Goal: Use online tool/utility: Utilize a website feature to perform a specific function

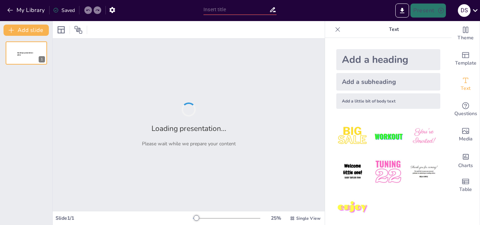
type input "Diagrama de Flujo: Herramienta Clave para la Toma de Decisiones"
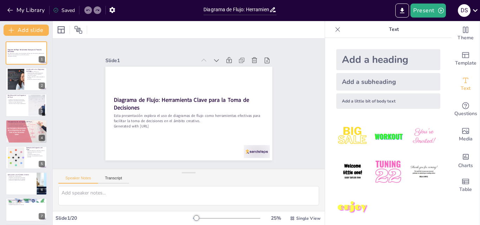
checkbox input "true"
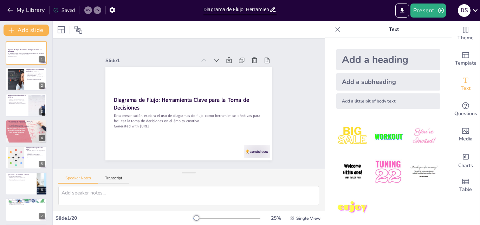
checkbox input "true"
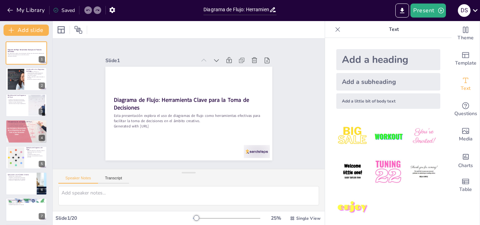
checkbox input "true"
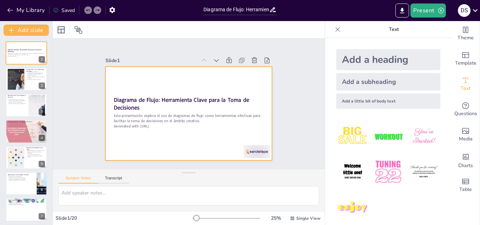
checkbox input "true"
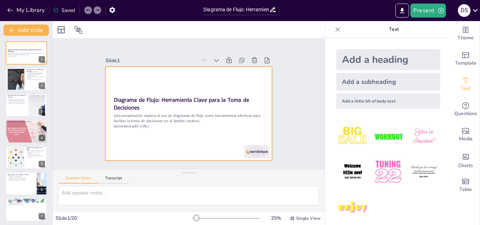
checkbox input "true"
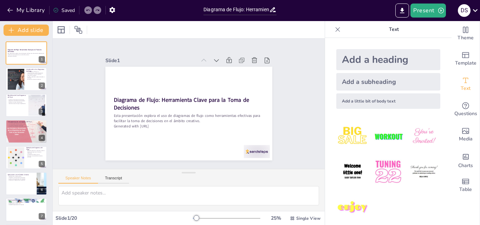
checkbox input "true"
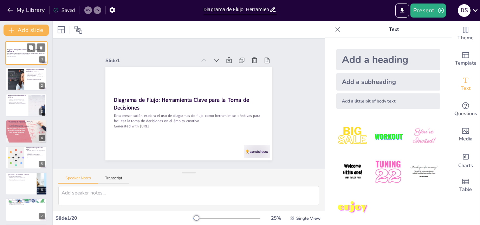
checkbox input "true"
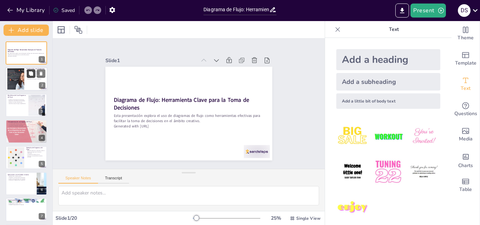
checkbox input "true"
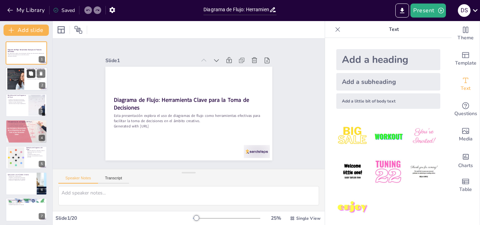
checkbox input "true"
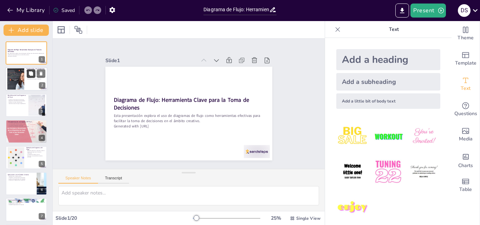
click at [29, 77] on button at bounding box center [31, 74] width 8 height 8
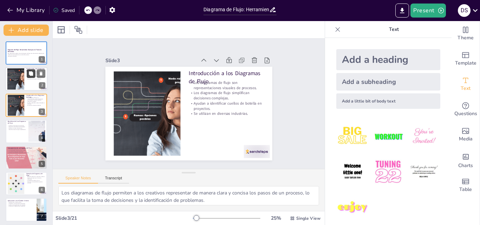
type textarea "Los diagramas de flujo permiten a los creativos representar de manera clara y c…"
checkbox input "true"
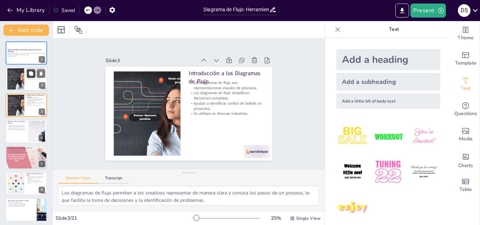
checkbox input "true"
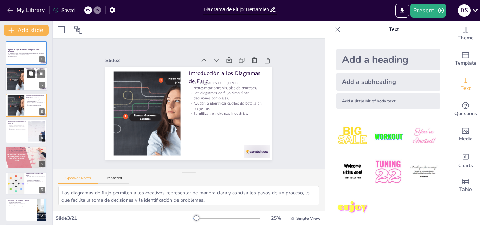
checkbox input "true"
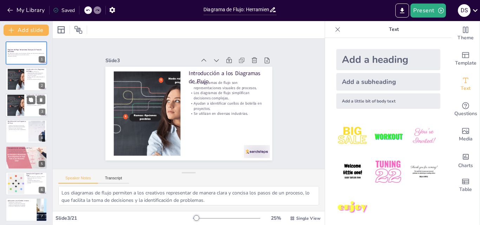
checkbox input "true"
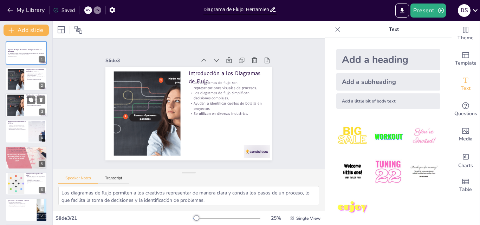
checkbox input "true"
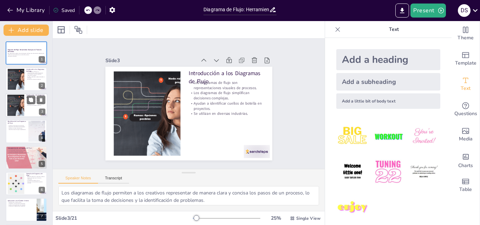
checkbox input "true"
click at [24, 104] on div at bounding box center [16, 105] width 38 height 21
checkbox input "true"
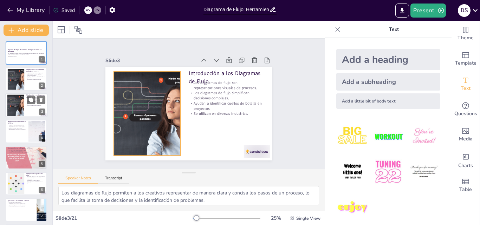
checkbox input "true"
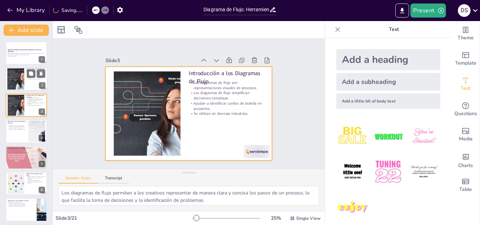
checkbox input "true"
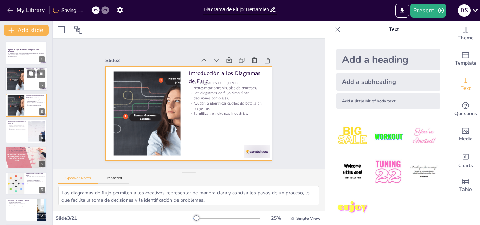
checkbox input "true"
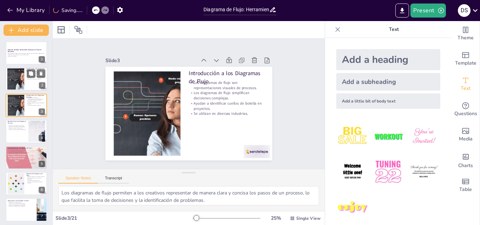
checkbox input "true"
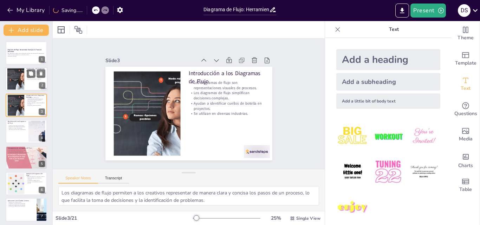
click at [20, 77] on div at bounding box center [16, 79] width 38 height 21
checkbox input "true"
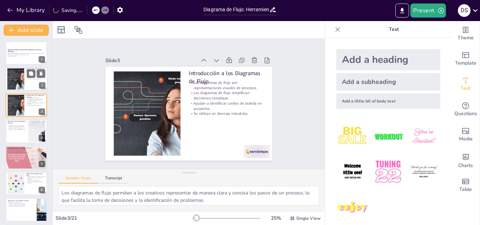
checkbox input "true"
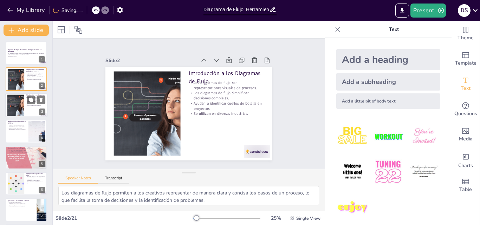
checkbox input "true"
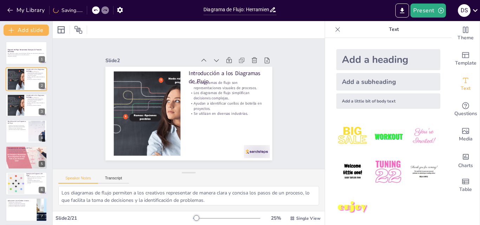
checkbox input "true"
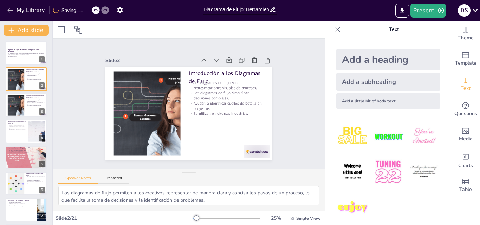
checkbox input "true"
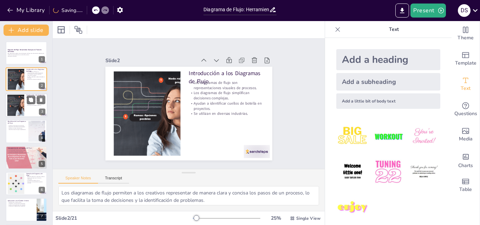
checkbox input "true"
click at [17, 109] on div at bounding box center [16, 105] width 38 height 21
checkbox input "true"
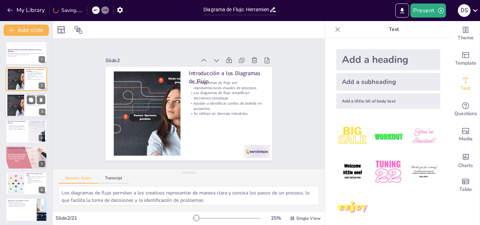
checkbox input "true"
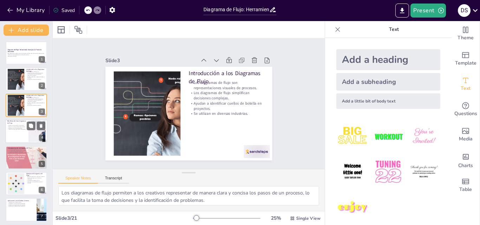
checkbox input "true"
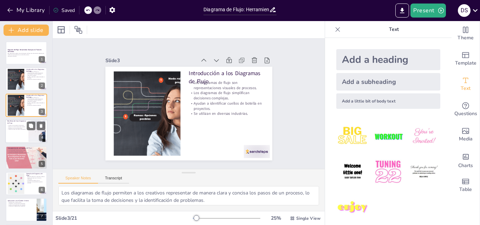
checkbox input "true"
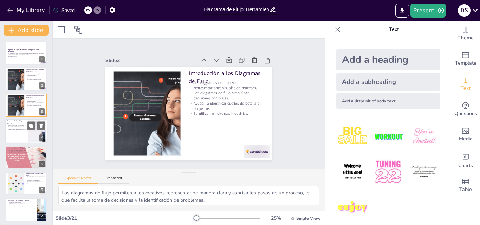
checkbox input "true"
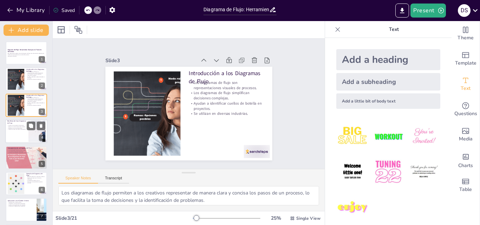
click at [18, 129] on p "Identifican áreas de mejora rápidamente." at bounding box center [16, 129] width 19 height 1
type textarea "Al representar procesos de manera visual, se reduce la confusión y se mejora la…"
checkbox input "true"
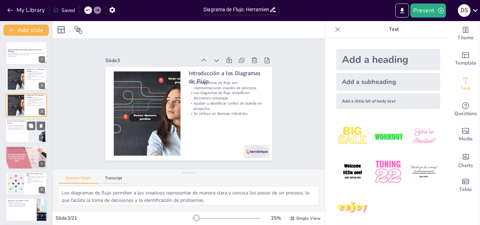
checkbox input "true"
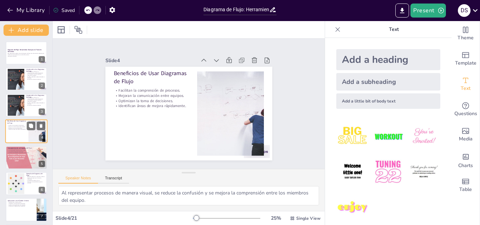
scroll to position [1, 0]
checkbox input "true"
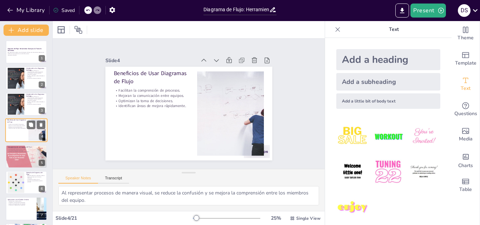
checkbox input "true"
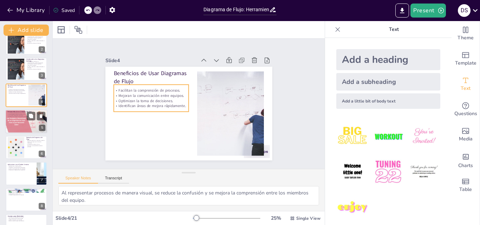
checkbox input "true"
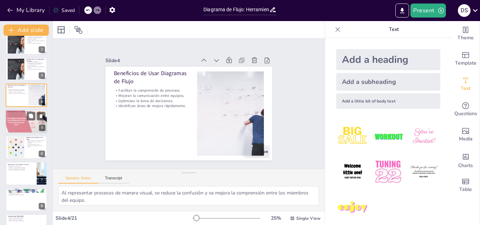
click at [20, 124] on div at bounding box center [26, 122] width 42 height 24
type textarea "Los óvalos son cruciales en un diagrama de flujo, ya que marcan el punto [PERSO…"
checkbox input "true"
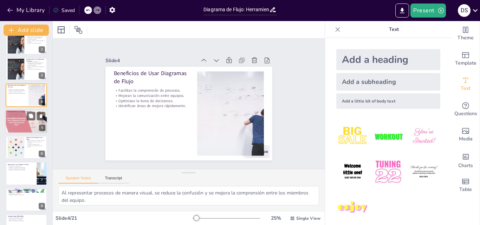
checkbox input "true"
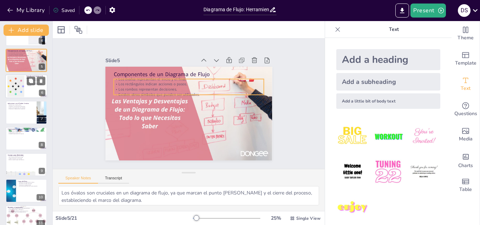
checkbox input "true"
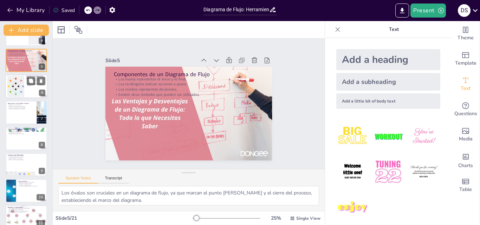
checkbox input "true"
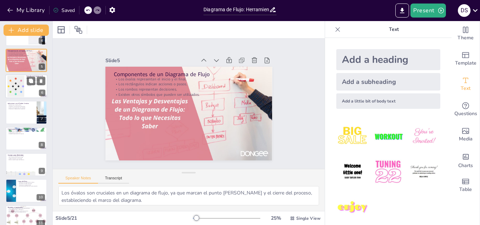
checkbox input "true"
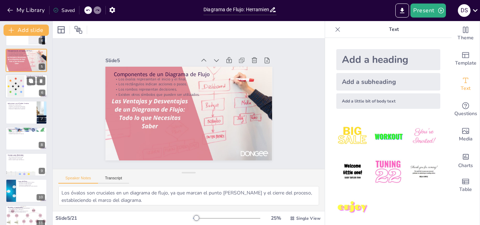
checkbox input "true"
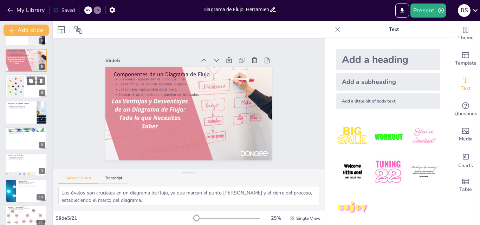
click at [20, 91] on div at bounding box center [16, 86] width 32 height 21
type textarea "Los ejemplos prácticos permiten a los creativos ver cómo se implementan los dia…"
checkbox input "true"
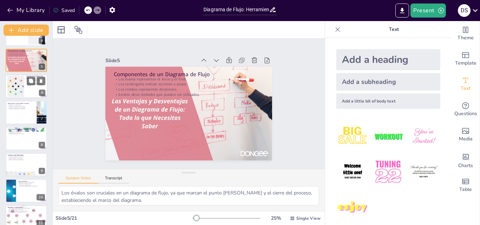
checkbox input "true"
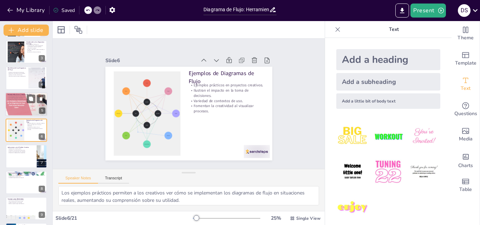
checkbox input "true"
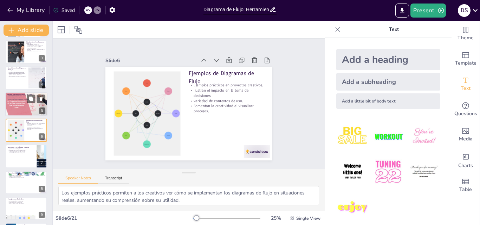
checkbox input "true"
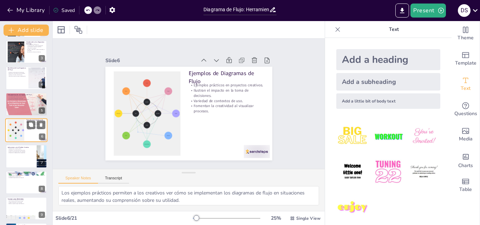
checkbox input "true"
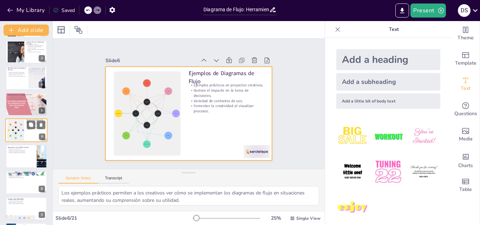
click at [24, 121] on div at bounding box center [26, 130] width 42 height 24
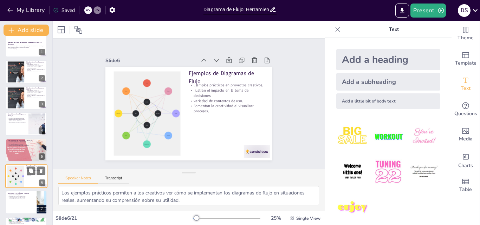
scroll to position [0, 0]
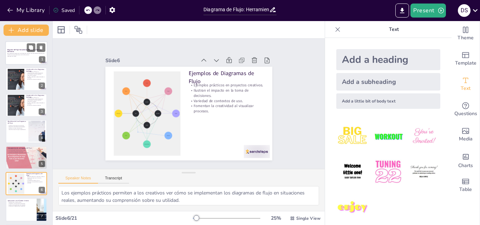
click at [22, 59] on div at bounding box center [26, 53] width 42 height 24
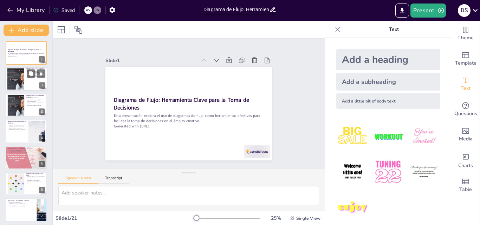
click at [22, 80] on div at bounding box center [16, 79] width 38 height 21
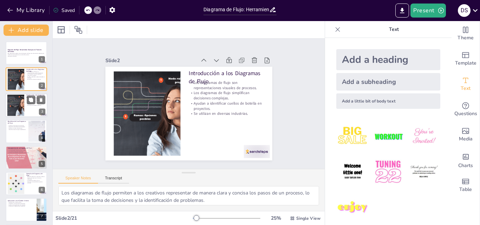
click at [22, 111] on div at bounding box center [16, 105] width 38 height 21
click at [17, 102] on div at bounding box center [16, 105] width 38 height 21
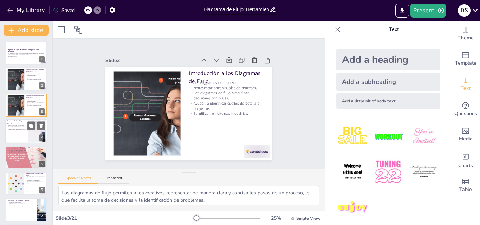
click at [22, 129] on p "Identifican áreas de mejora rápidamente." at bounding box center [16, 129] width 19 height 1
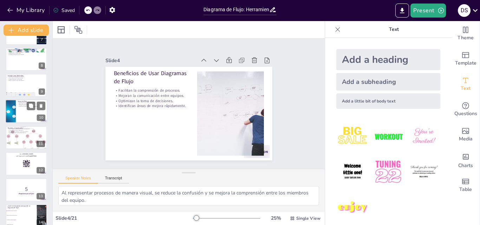
click at [20, 116] on div at bounding box center [26, 112] width 42 height 24
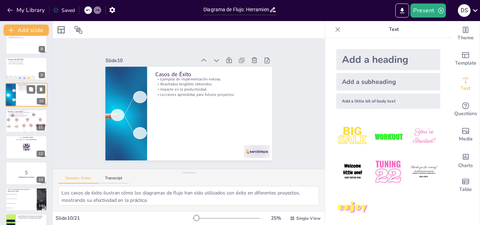
scroll to position [228, 0]
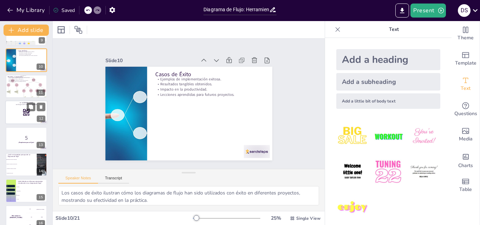
click at [17, 109] on div at bounding box center [26, 112] width 42 height 24
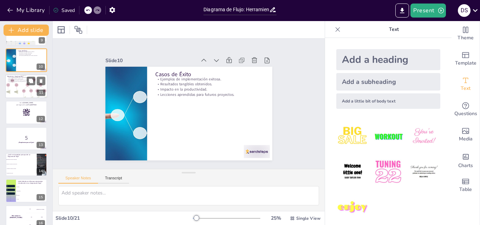
scroll to position [210, 0]
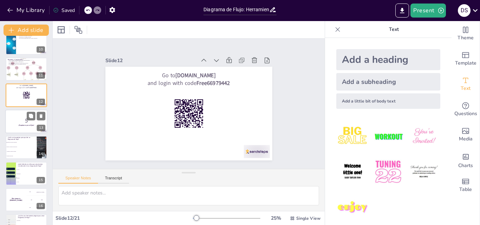
click at [17, 122] on p "5" at bounding box center [26, 121] width 38 height 8
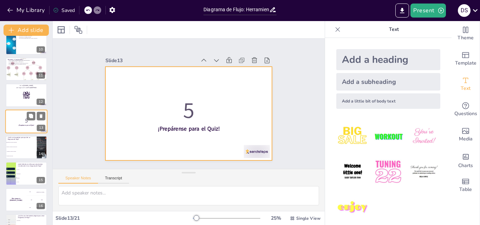
scroll to position [236, 0]
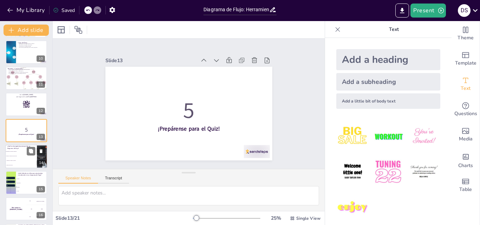
click at [19, 160] on li "Aumentar el tiempo de trabajo" at bounding box center [21, 160] width 32 height 5
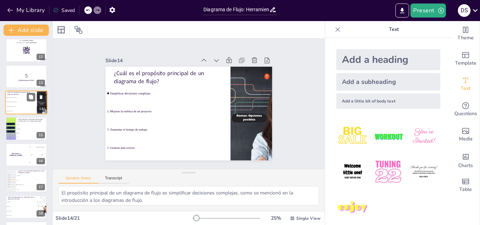
scroll to position [298, 0]
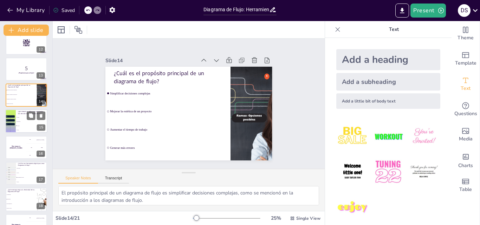
click at [18, 123] on li "Rectángulo" at bounding box center [32, 122] width 32 height 4
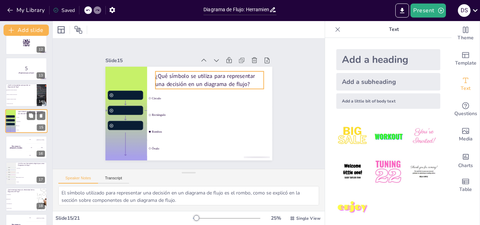
scroll to position [288, 0]
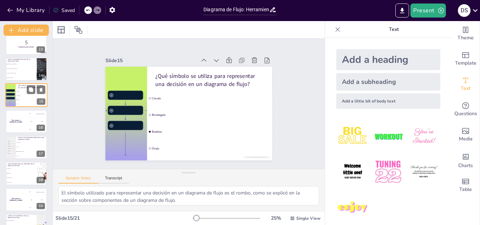
click at [18, 123] on div "The winner is [PERSON_NAME]" at bounding box center [16, 121] width 21 height 23
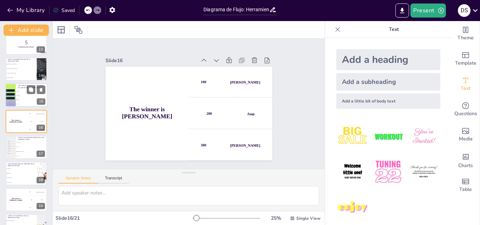
scroll to position [314, 0]
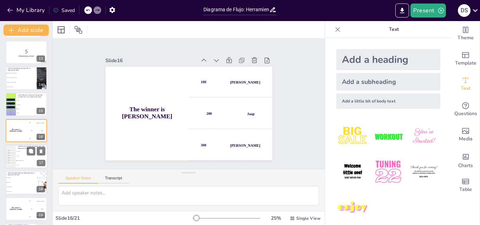
click at [19, 164] on li "Excel" at bounding box center [32, 165] width 32 height 5
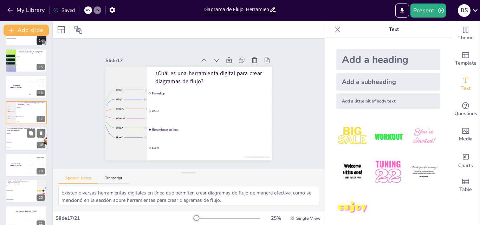
scroll to position [368, 0]
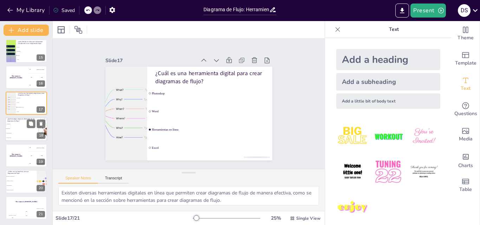
click at [24, 161] on div "The winner is [PERSON_NAME]" at bounding box center [16, 155] width 21 height 23
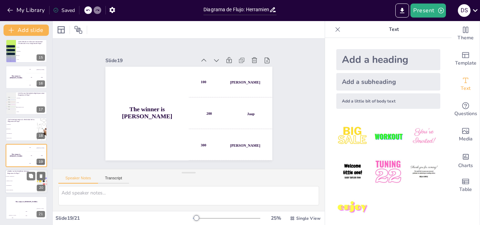
click at [19, 180] on li "Confusión y errores" at bounding box center [21, 181] width 32 height 5
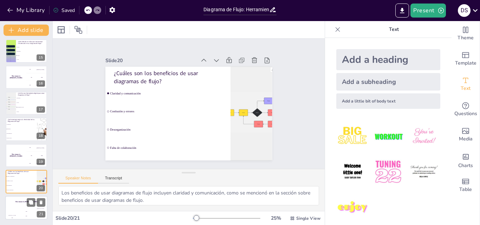
click at [19, 209] on div "Hasan 100" at bounding box center [12, 214] width 14 height 12
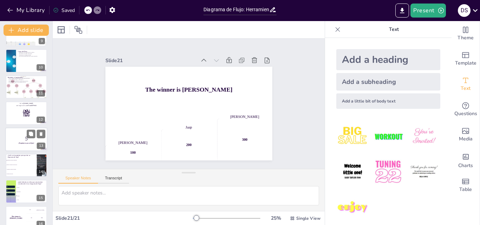
scroll to position [0, 0]
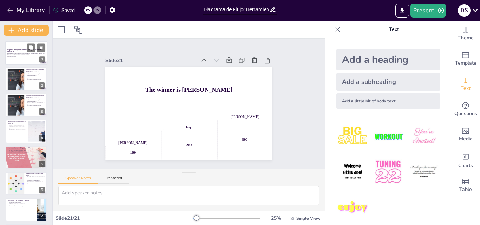
click at [20, 46] on div at bounding box center [26, 53] width 42 height 24
